Goal: Check status

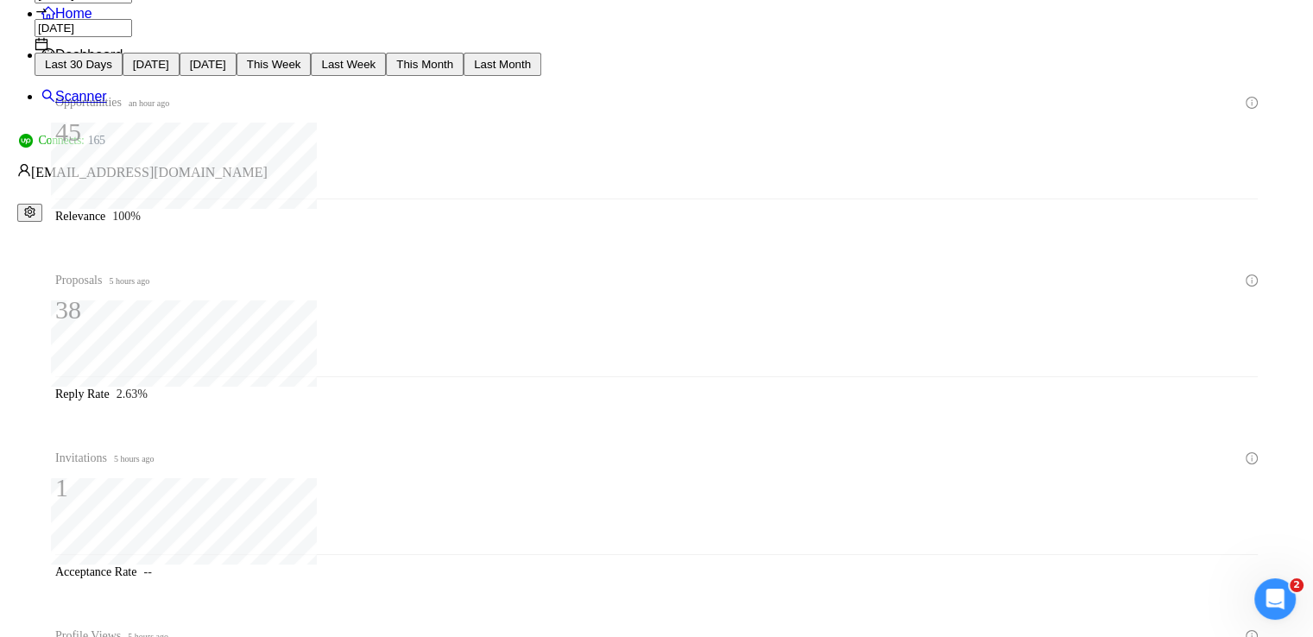
scroll to position [0, 28]
click at [35, 206] on icon "setting" at bounding box center [29, 211] width 11 height 11
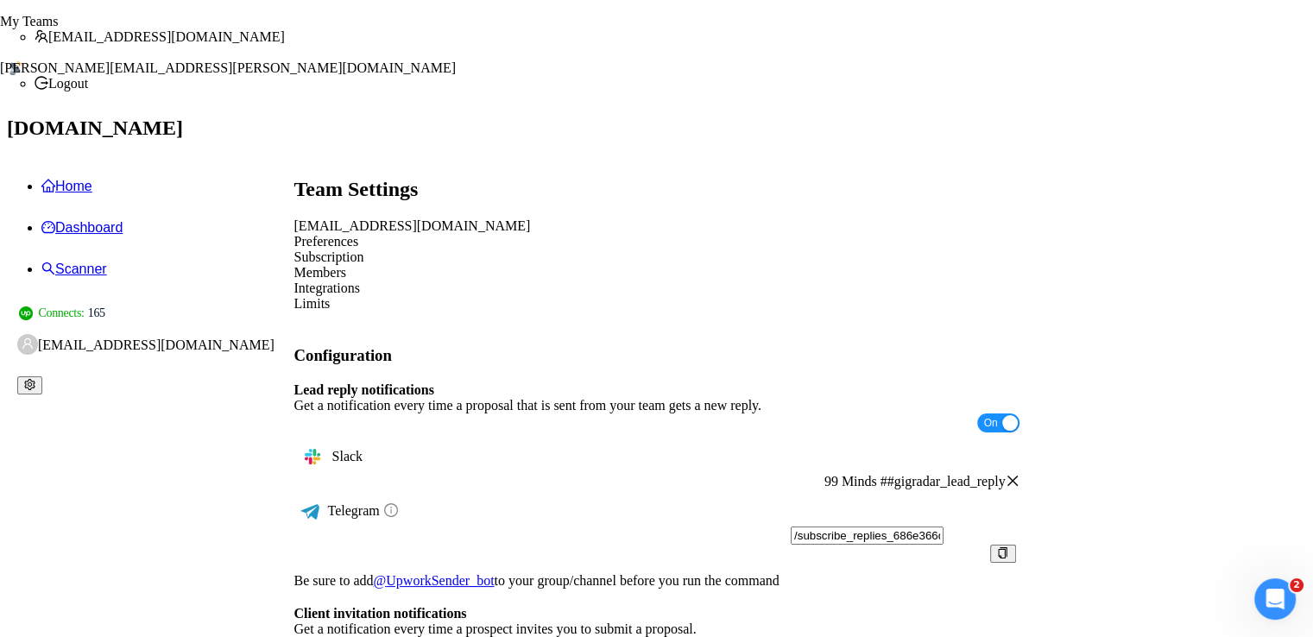
click at [743, 234] on div "Preferences Subscription Members Integrations Limits" at bounding box center [656, 273] width 725 height 78
click at [736, 296] on div "Limits" at bounding box center [656, 304] width 725 height 16
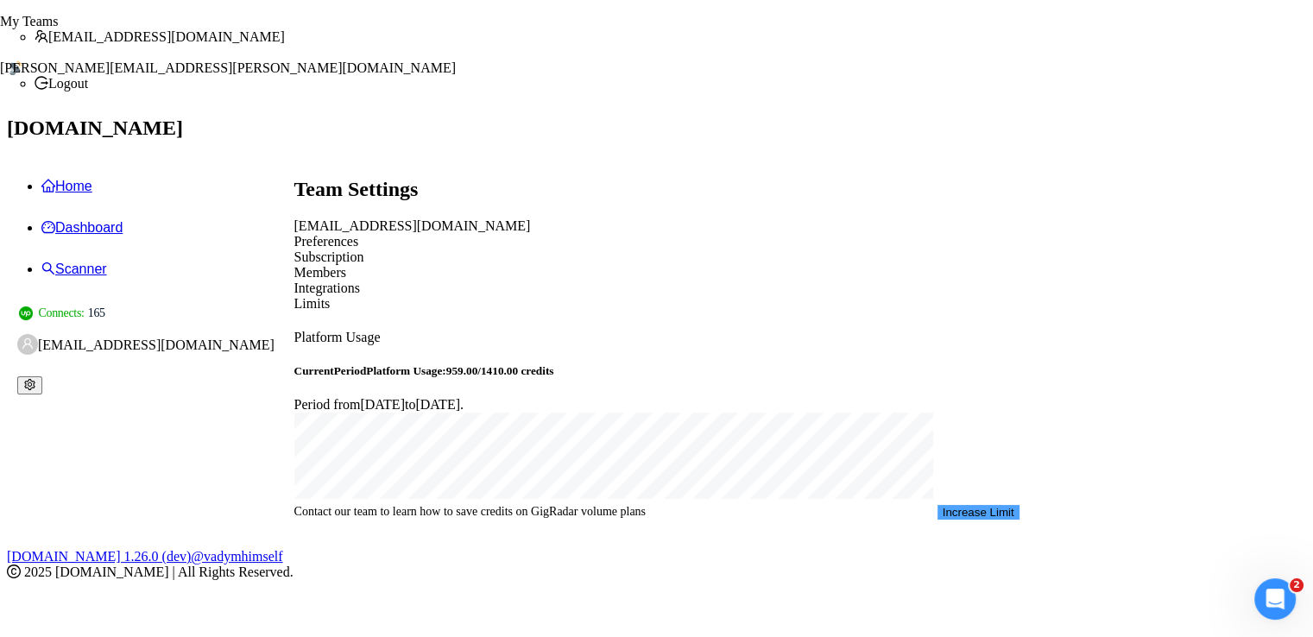
click at [123, 220] on link "Dashboard" at bounding box center [81, 227] width 81 height 15
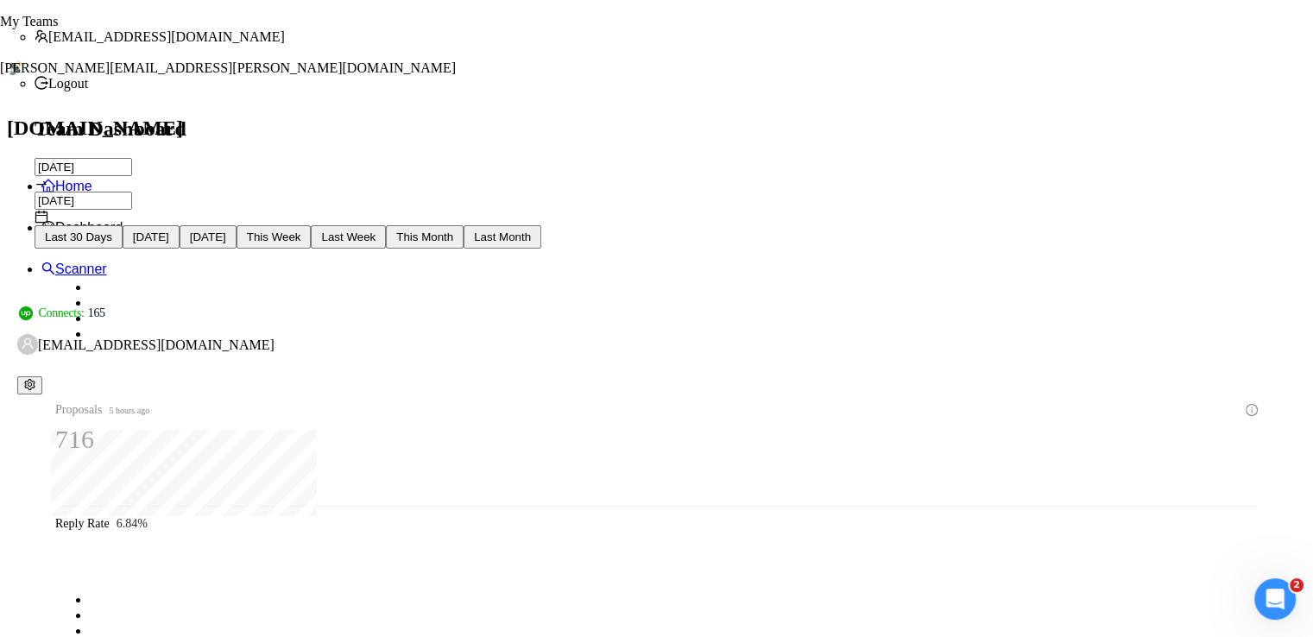
click at [169, 230] on span "[DATE]" at bounding box center [151, 236] width 36 height 13
type input "[DATE]"
